Goal: Navigation & Orientation: Locate item on page

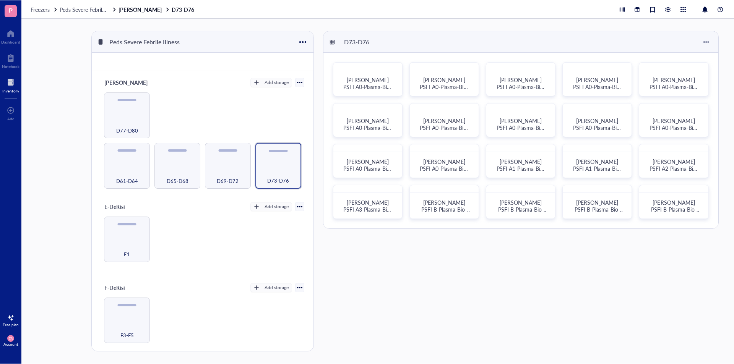
scroll to position [222, 0]
click at [121, 172] on div "D61-D64" at bounding box center [127, 178] width 38 height 17
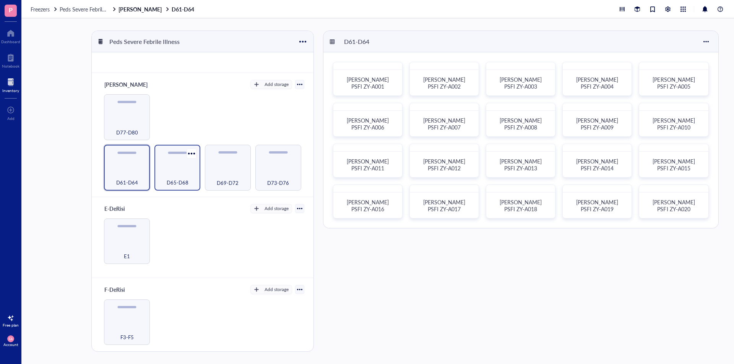
click at [178, 174] on div "D65-D68" at bounding box center [177, 178] width 38 height 17
click at [228, 175] on div "D69-D72" at bounding box center [228, 178] width 38 height 17
click at [249, 165] on div "D61-D64 D65-D68 D69-D72 D73-D76 D77-D80" at bounding box center [202, 142] width 203 height 96
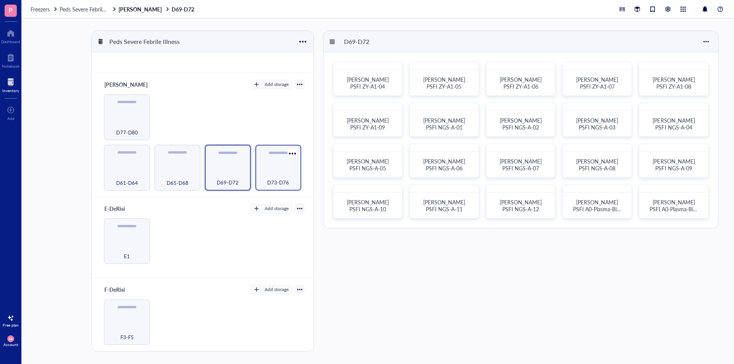
click at [275, 165] on div "D73-D76" at bounding box center [278, 168] width 46 height 46
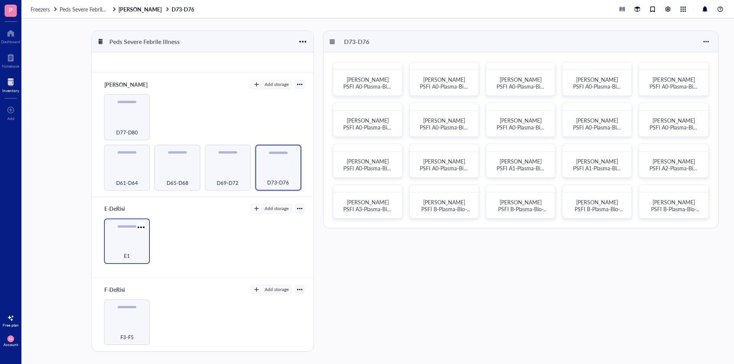
click at [122, 245] on div "E1" at bounding box center [127, 252] width 38 height 17
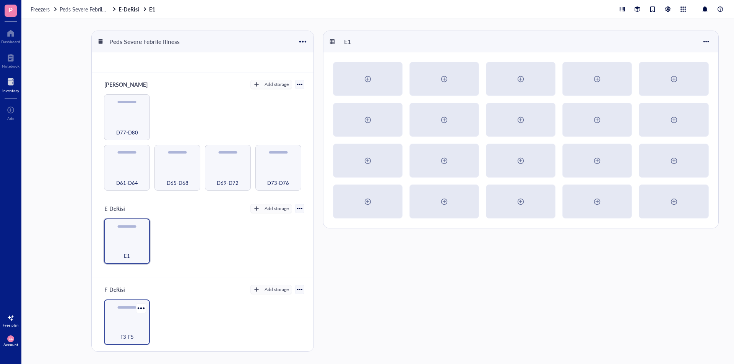
click at [124, 257] on div "F3-F5" at bounding box center [127, 323] width 46 height 46
